Goal: Task Accomplishment & Management: Complete application form

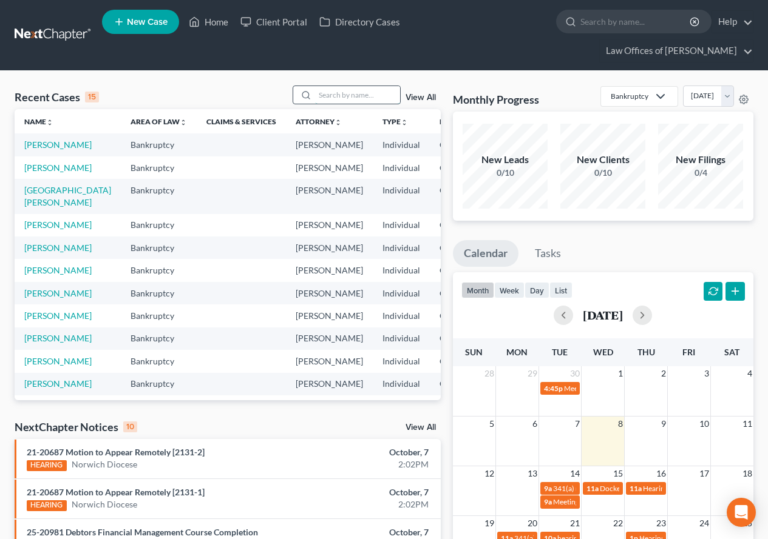
click at [361, 97] on input "search" at bounding box center [357, 95] width 85 height 18
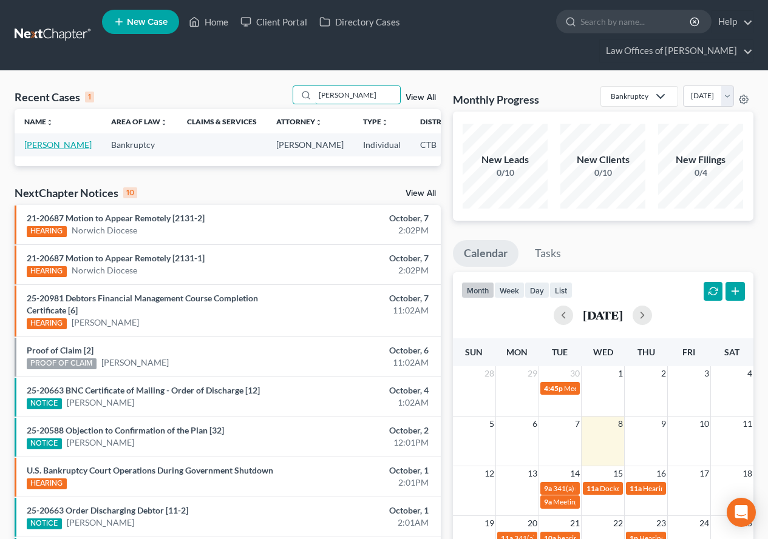
type input "[PERSON_NAME]"
click at [46, 144] on link "[PERSON_NAME]" at bounding box center [57, 145] width 67 height 10
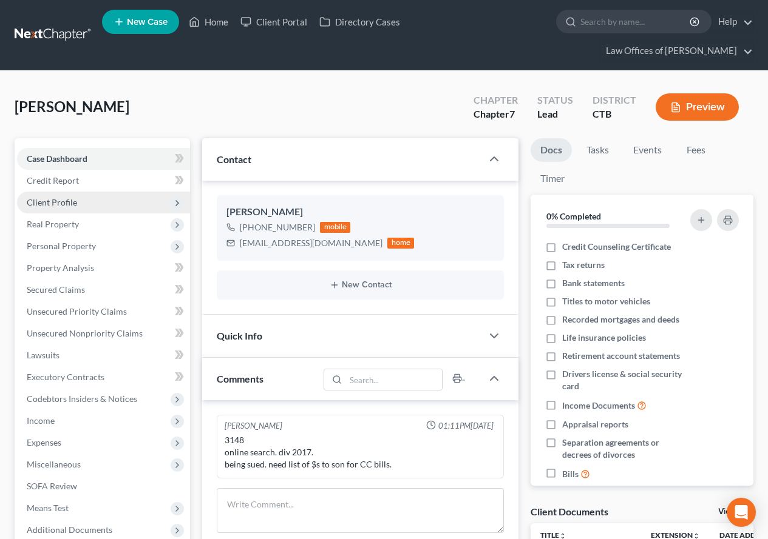
click at [47, 205] on span "Client Profile" at bounding box center [52, 202] width 50 height 10
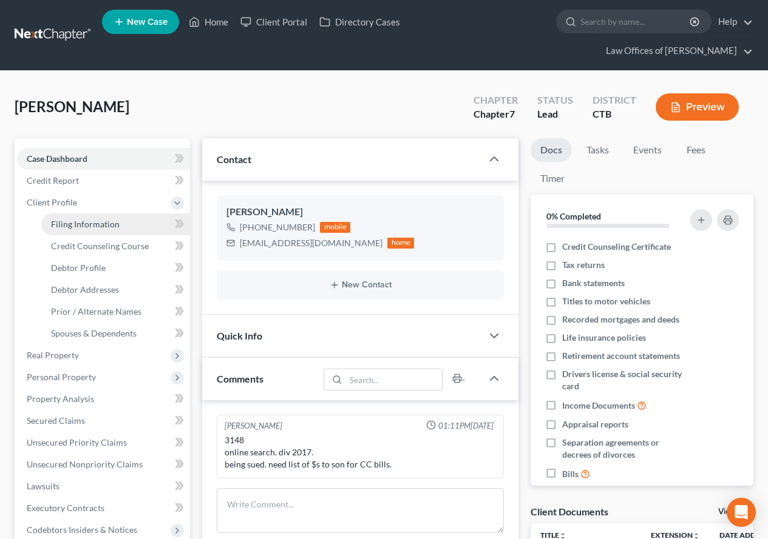
click at [75, 224] on span "Filing Information" at bounding box center [85, 224] width 69 height 10
select select "1"
select select "0"
select select "6"
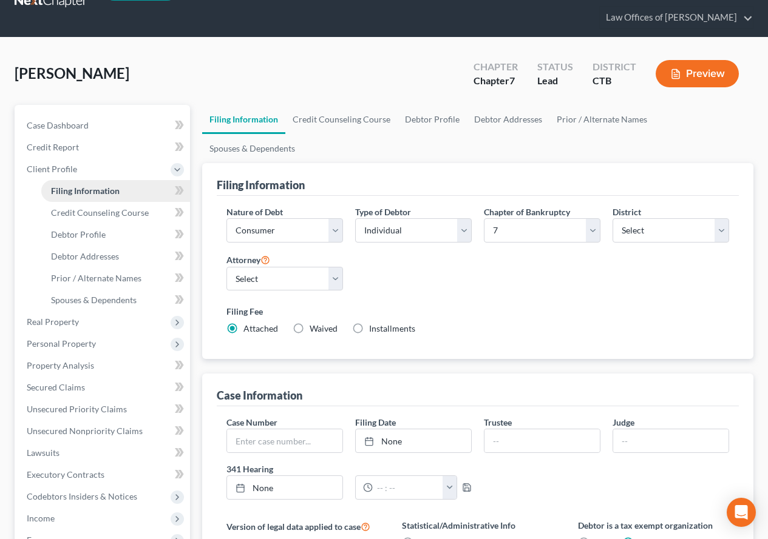
scroll to position [61, 0]
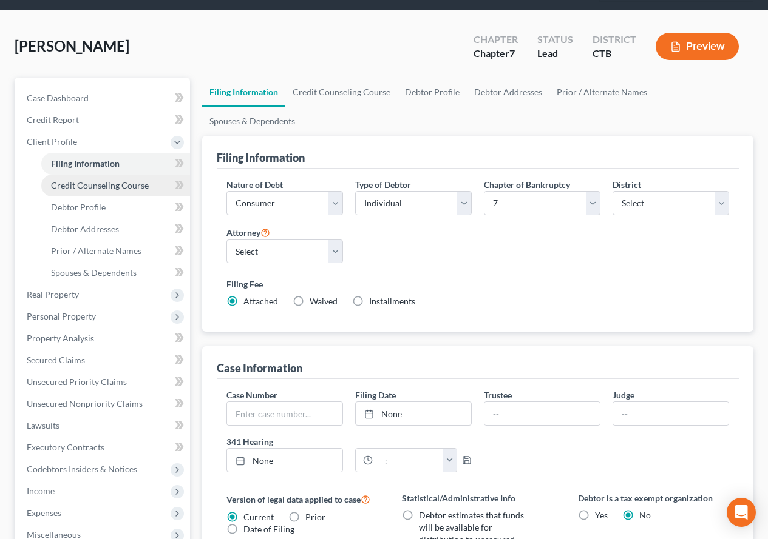
click at [87, 186] on span "Credit Counseling Course" at bounding box center [100, 185] width 98 height 10
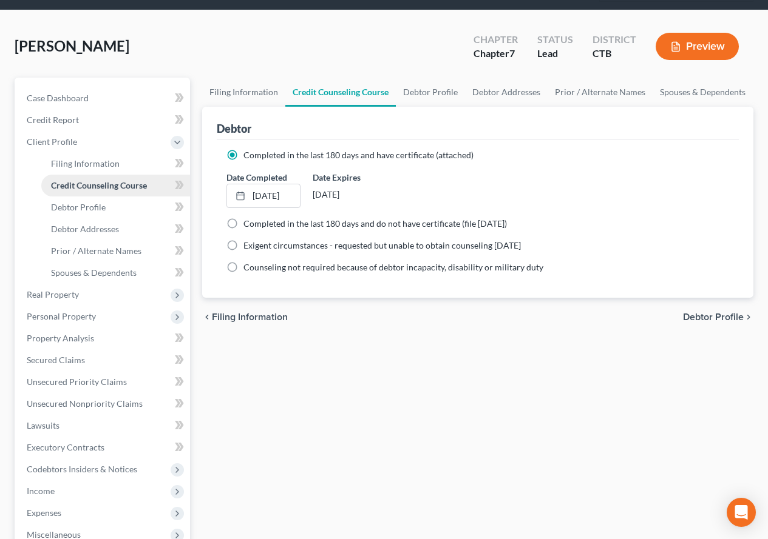
scroll to position [121, 0]
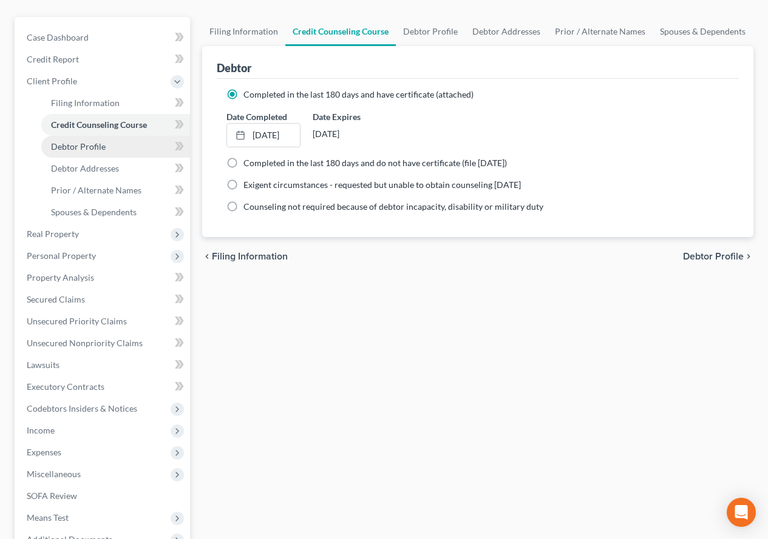
click at [81, 146] on span "Debtor Profile" at bounding box center [78, 146] width 55 height 10
select select "3"
select select "0"
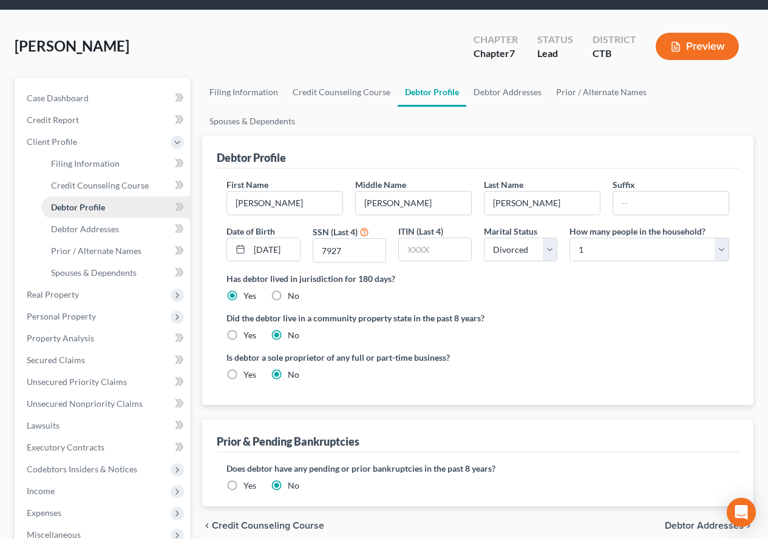
scroll to position [121, 0]
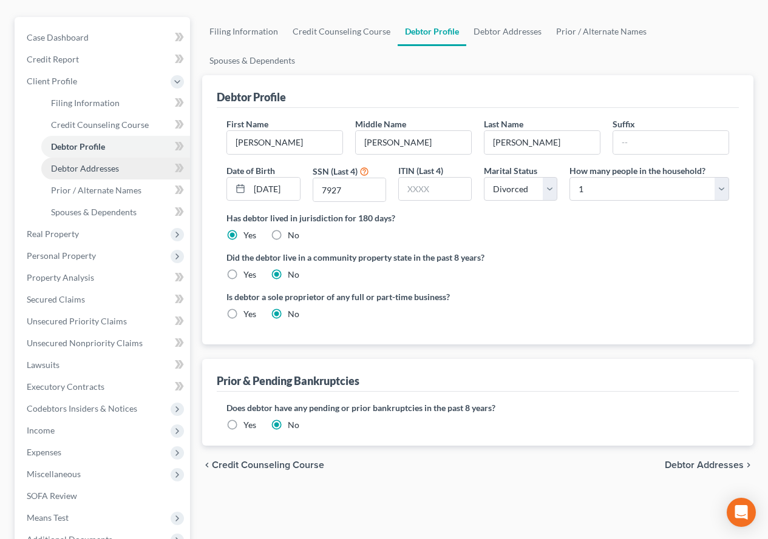
click at [79, 167] on span "Debtor Addresses" at bounding box center [85, 168] width 68 height 10
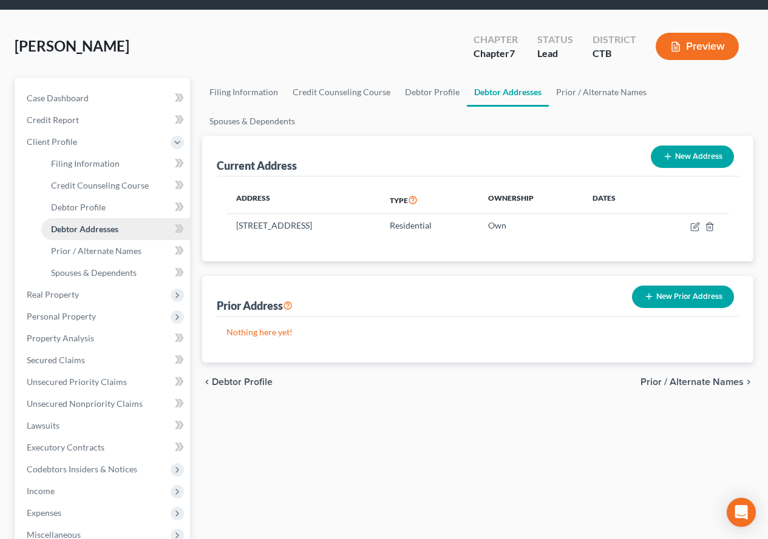
scroll to position [121, 0]
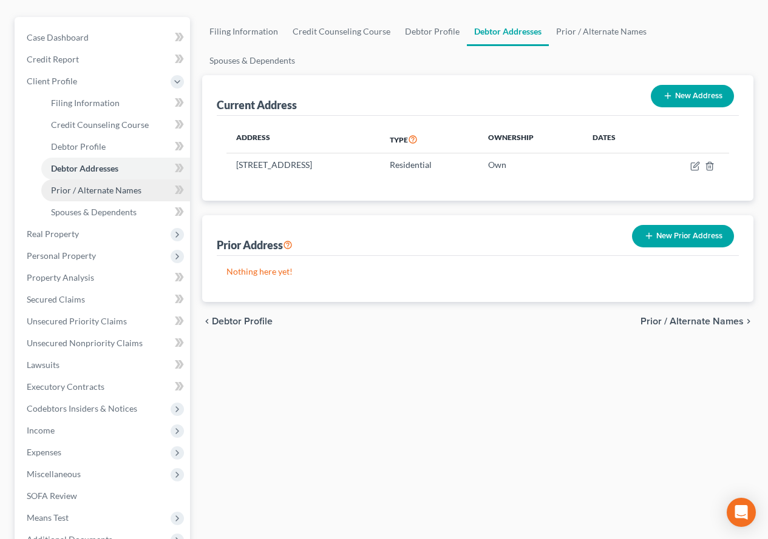
click at [82, 193] on span "Prior / Alternate Names" at bounding box center [96, 190] width 90 height 10
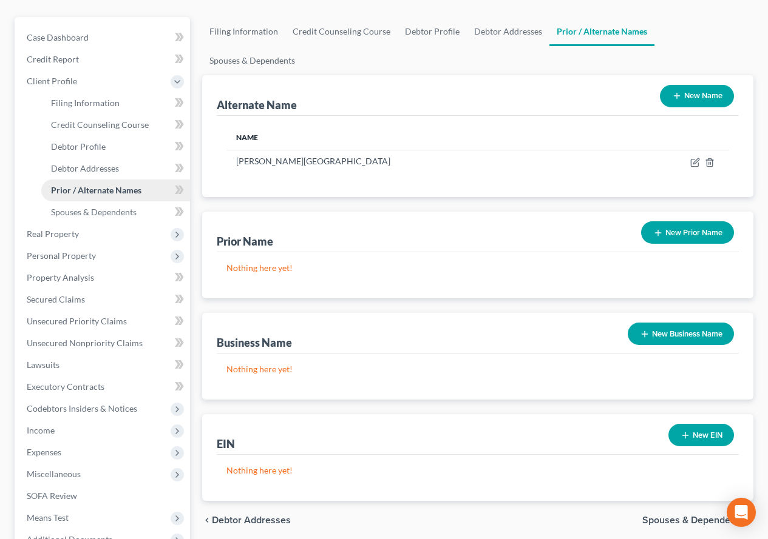
scroll to position [182, 0]
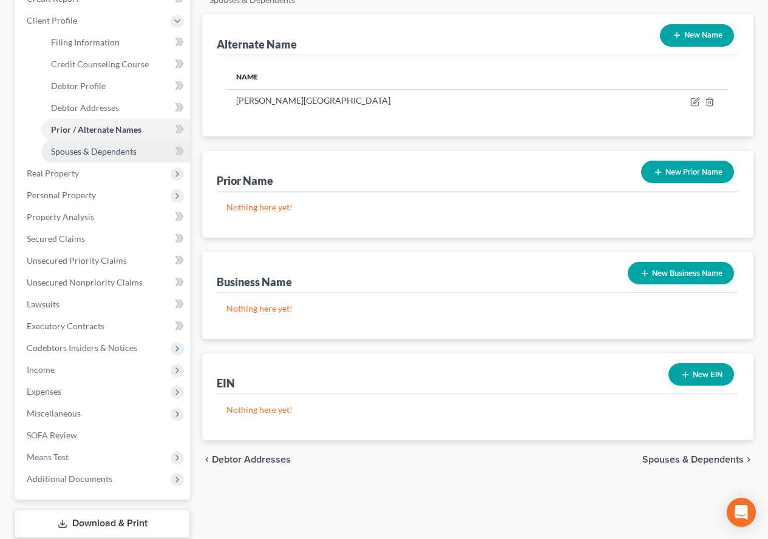
click at [95, 149] on span "Spouses & Dependents" at bounding box center [94, 151] width 86 height 10
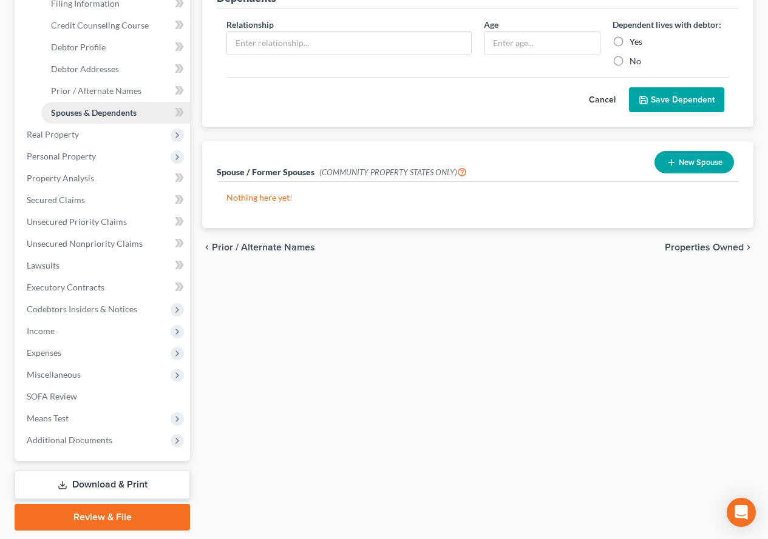
scroll to position [243, 0]
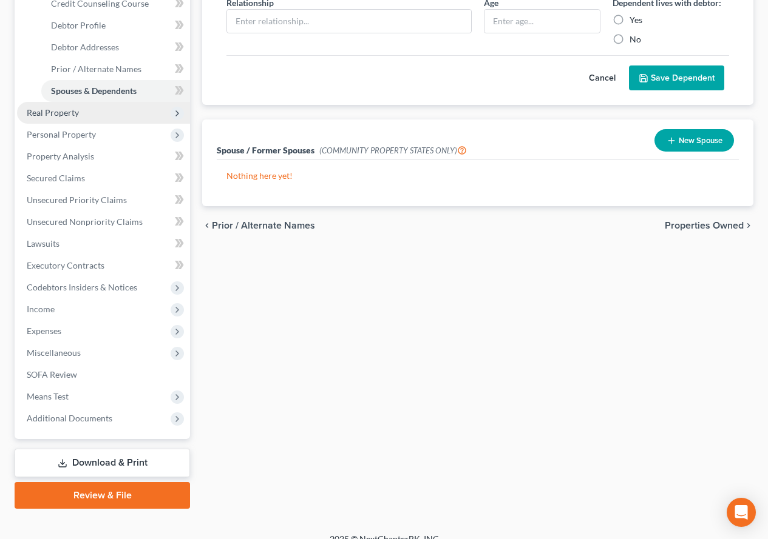
click at [55, 116] on span "Real Property" at bounding box center [53, 112] width 52 height 10
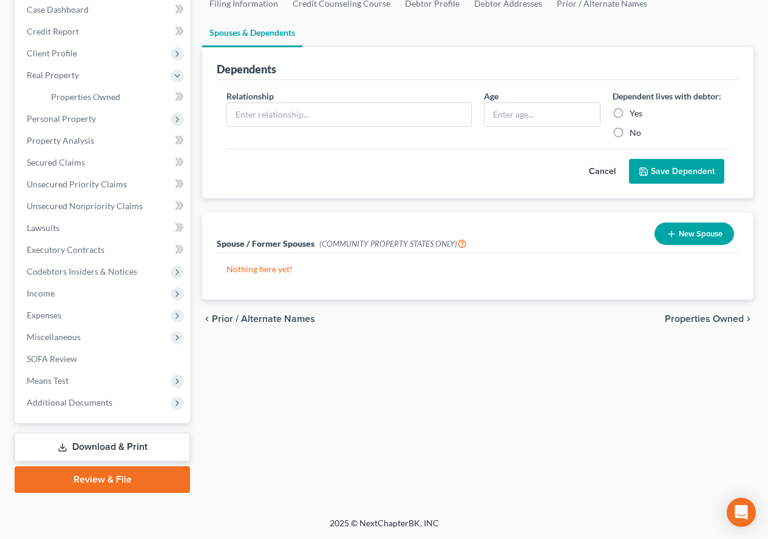
scroll to position [89, 0]
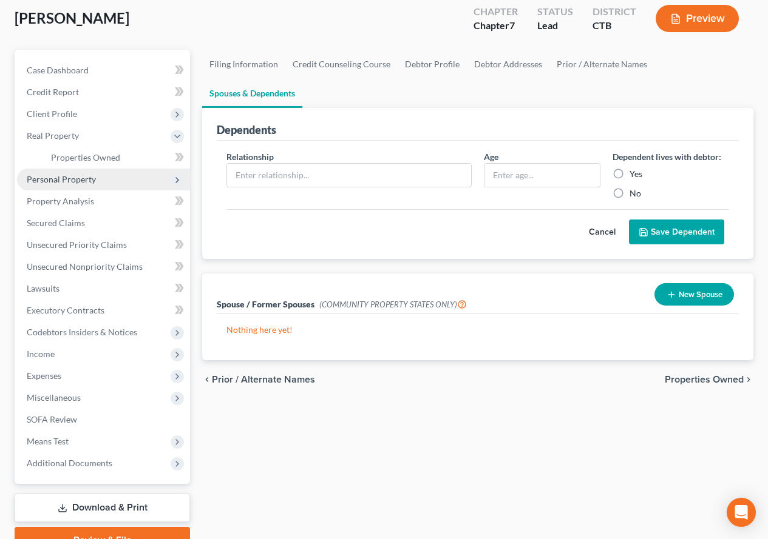
click at [48, 181] on span "Personal Property" at bounding box center [61, 179] width 69 height 10
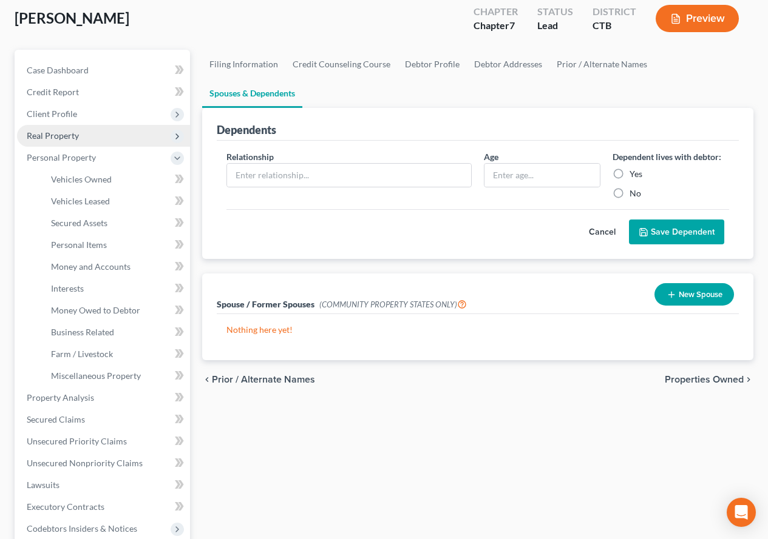
click at [62, 135] on span "Real Property" at bounding box center [53, 135] width 52 height 10
